Goal: Obtain resource: Obtain resource

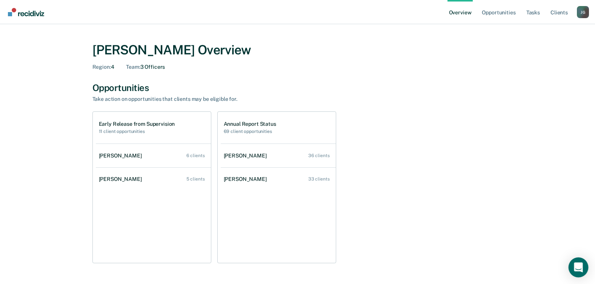
click at [579, 263] on div "Open Intercom Messenger" at bounding box center [579, 267] width 20 height 20
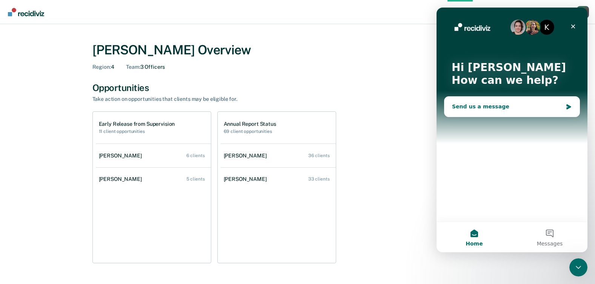
click at [460, 108] on div "Send us a message" at bounding box center [507, 107] width 111 height 8
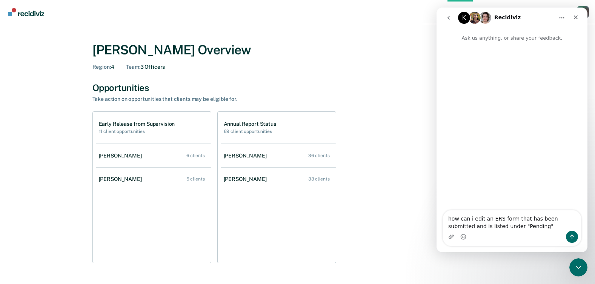
type textarea "how can i edit an ERS form that has been submitted and is listed under "Pending…"
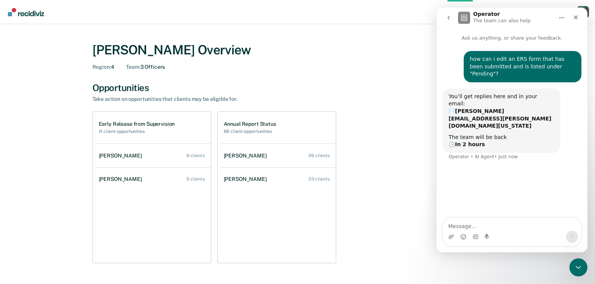
click at [403, 159] on div "Early Release from Supervision 11 client opportunities [PERSON_NAME] 6 clients …" at bounding box center [297, 187] width 411 height 152
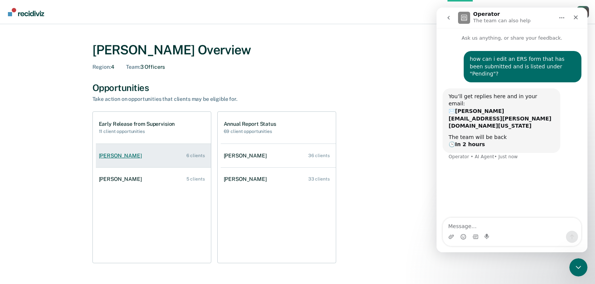
click at [109, 159] on link "[PERSON_NAME] 6 clients" at bounding box center [153, 156] width 115 height 22
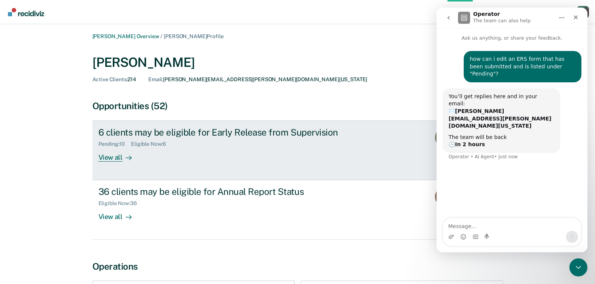
click at [113, 162] on div "View all" at bounding box center [120, 154] width 42 height 15
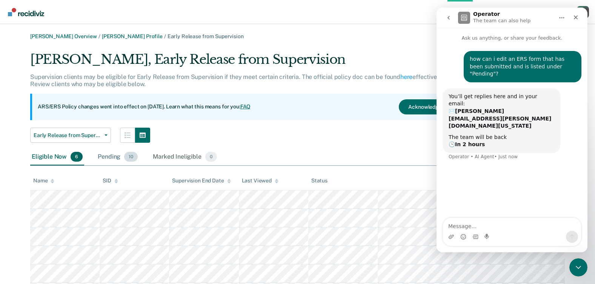
click at [126, 155] on span "10" at bounding box center [131, 157] width 14 height 10
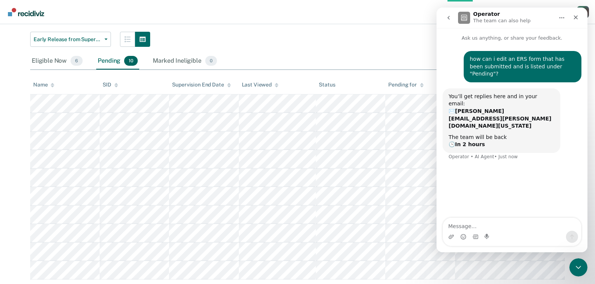
scroll to position [116, 0]
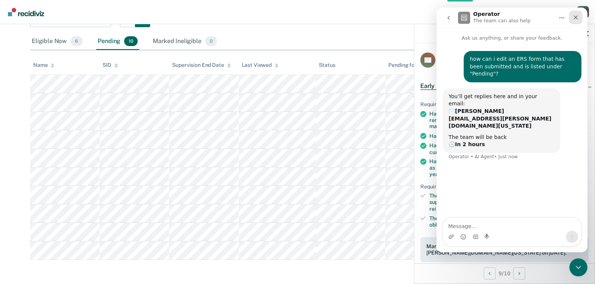
click at [573, 16] on icon "Close" at bounding box center [576, 17] width 6 height 6
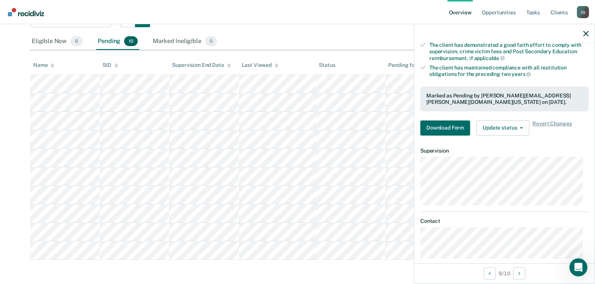
scroll to position [151, 0]
click at [450, 124] on button "Download Form" at bounding box center [446, 127] width 50 height 15
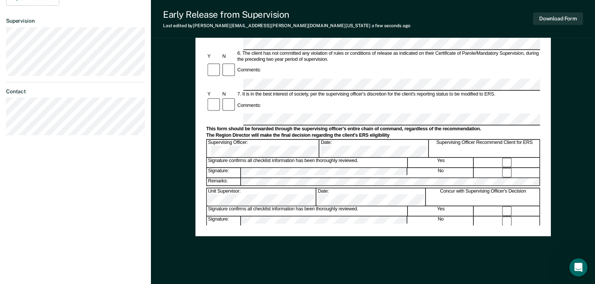
scroll to position [301, 0]
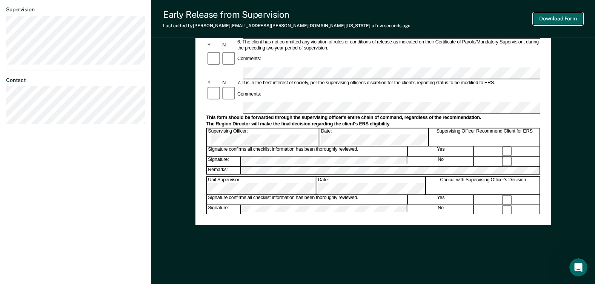
click at [549, 17] on button "Download Form" at bounding box center [558, 18] width 50 height 12
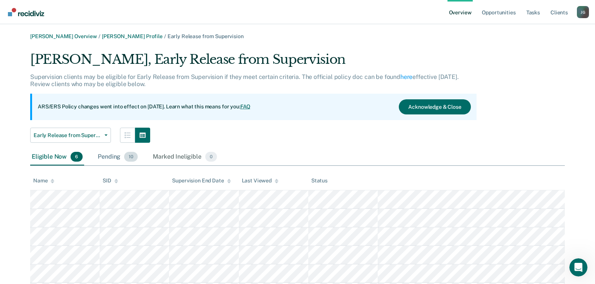
click at [134, 157] on span "10" at bounding box center [131, 157] width 14 height 10
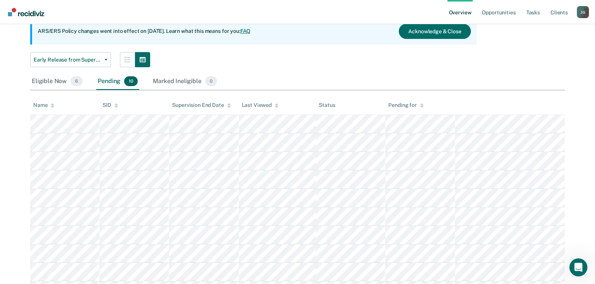
scroll to position [113, 0]
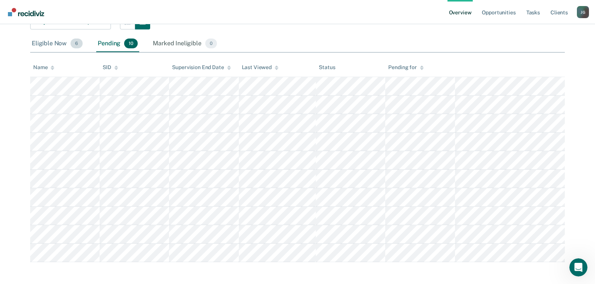
click at [51, 42] on div "Eligible Now 6" at bounding box center [57, 43] width 54 height 17
